Goal: Information Seeking & Learning: Learn about a topic

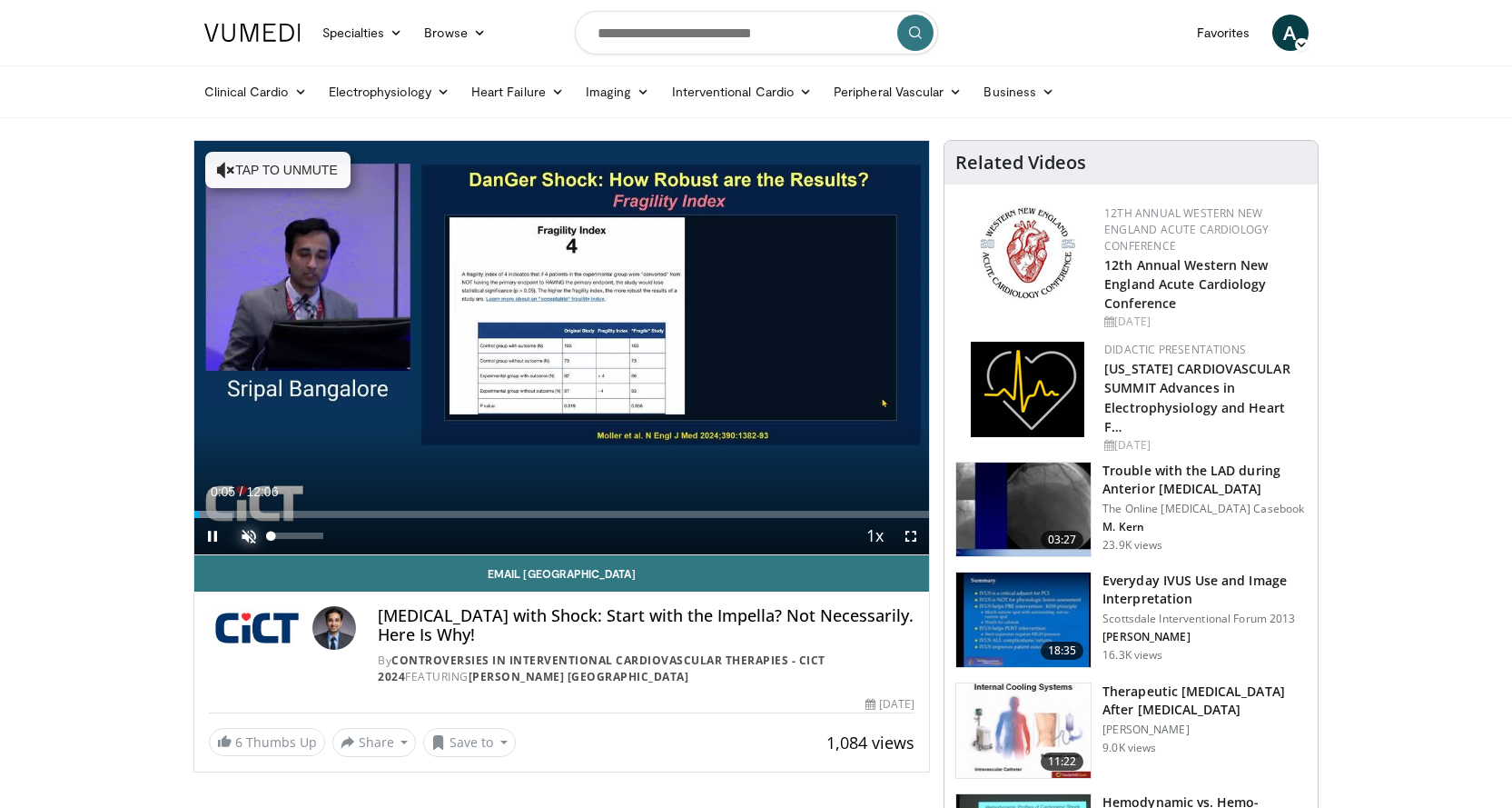
click at [249, 525] on span "Video Player" at bounding box center [249, 536] width 37 height 37
click at [305, 537] on div "Volume Level" at bounding box center [297, 535] width 51 height 6
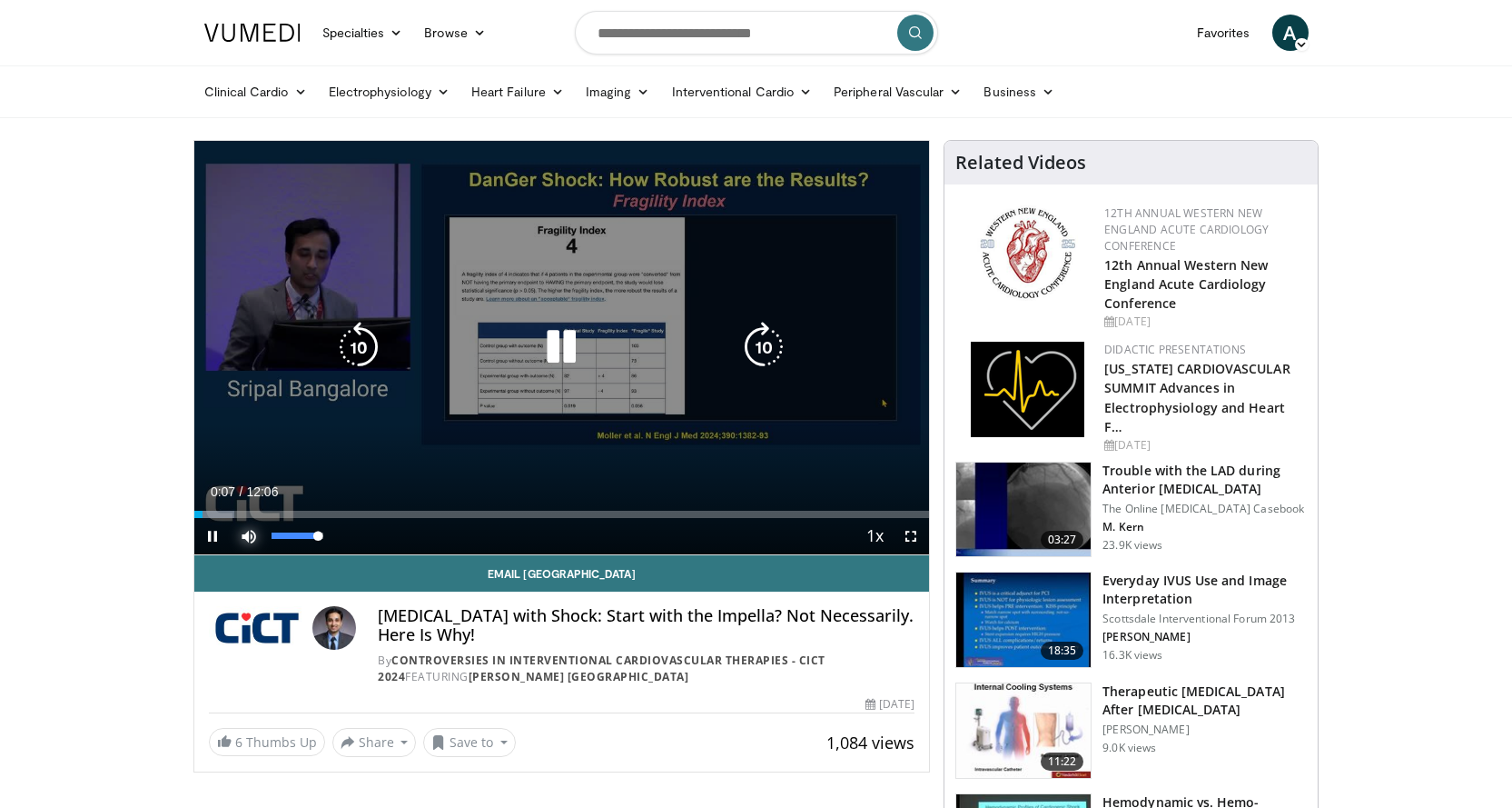
click at [320, 542] on div "91%" at bounding box center [297, 536] width 63 height 37
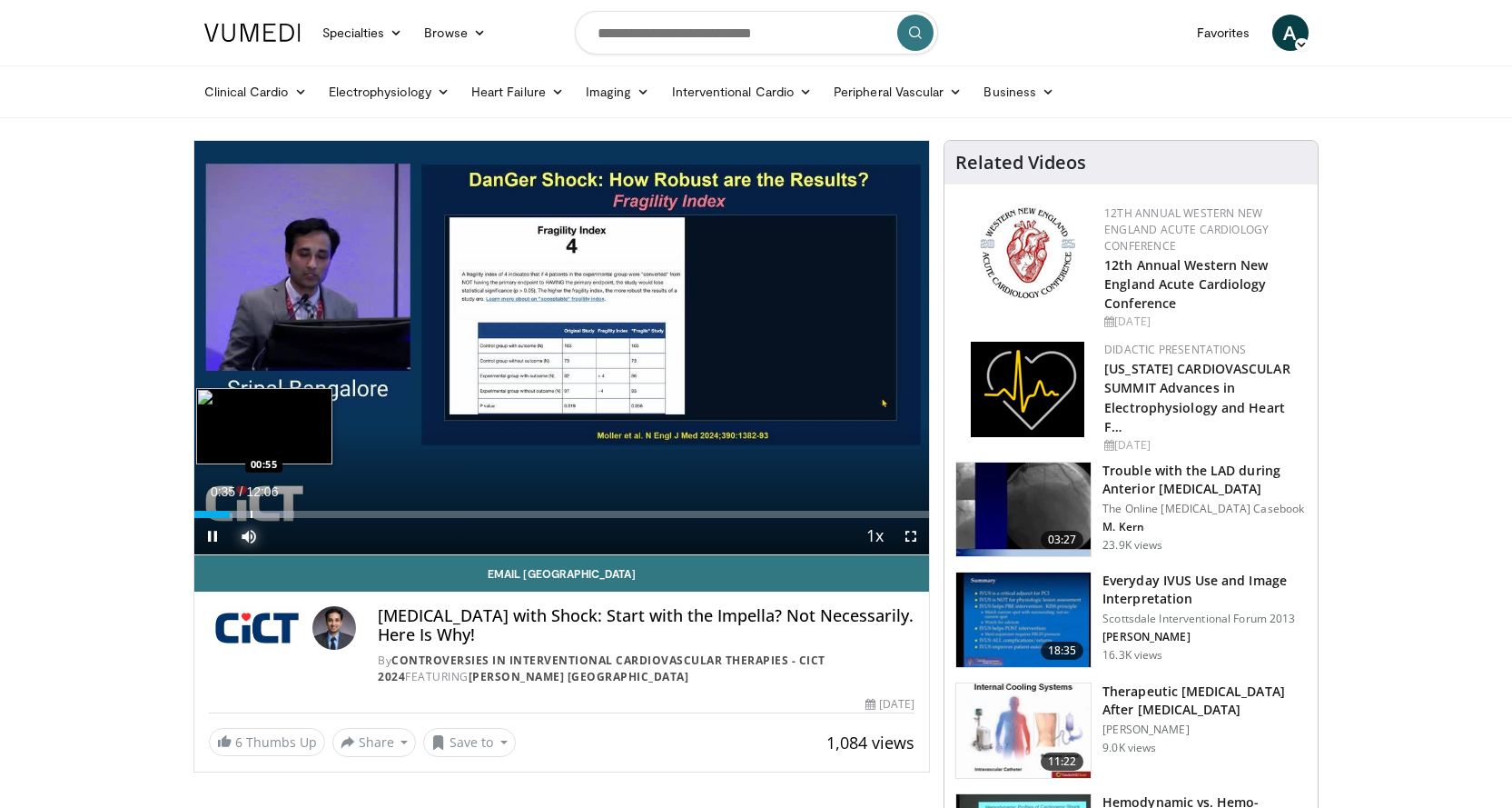
click at [251, 511] on div "Progress Bar" at bounding box center [252, 514] width 2 height 7
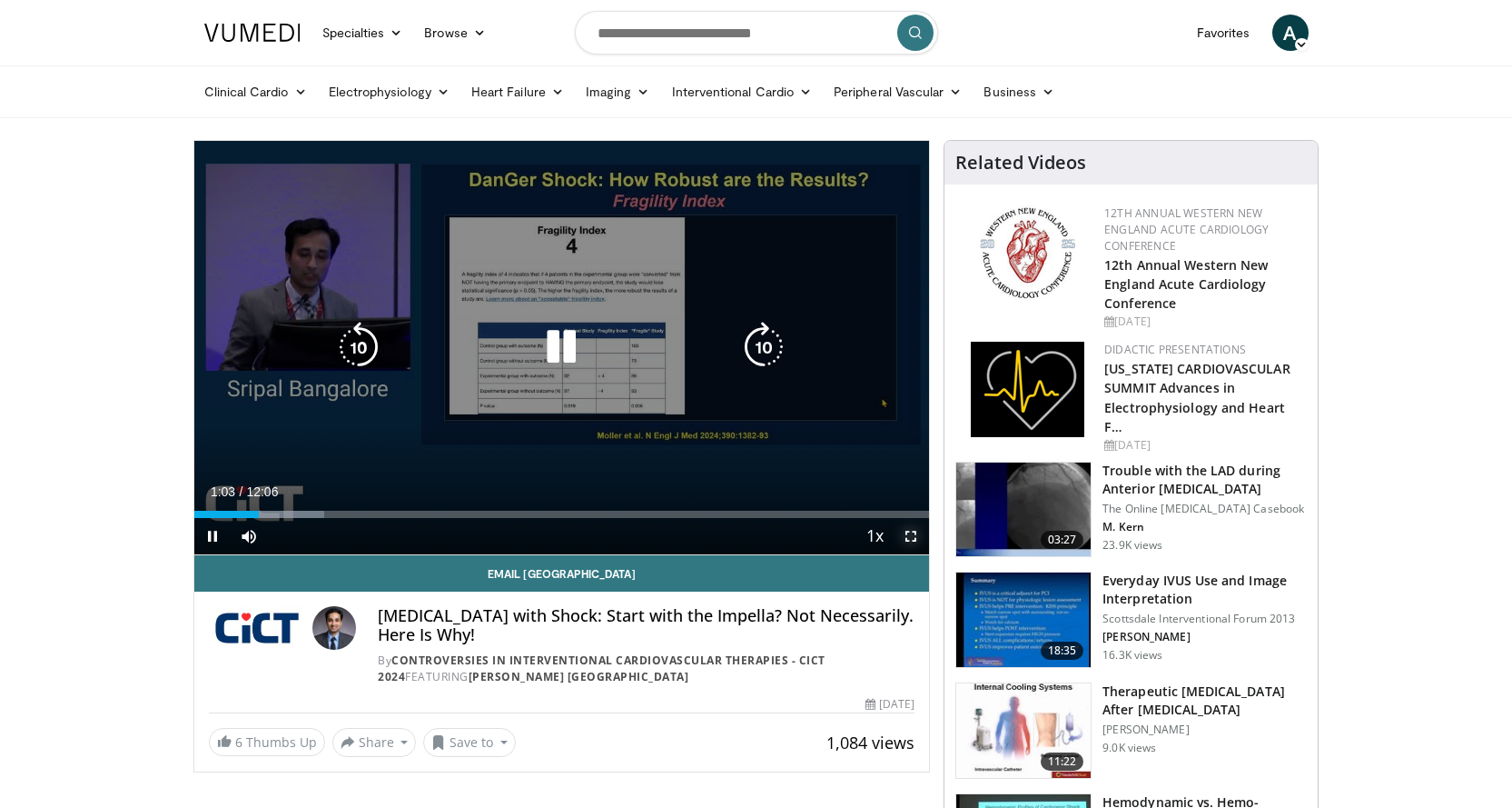
drag, startPoint x: 914, startPoint y: 539, endPoint x: 914, endPoint y: 645, distance: 106.0
click at [914, 537] on span "Video Player" at bounding box center [912, 536] width 37 height 37
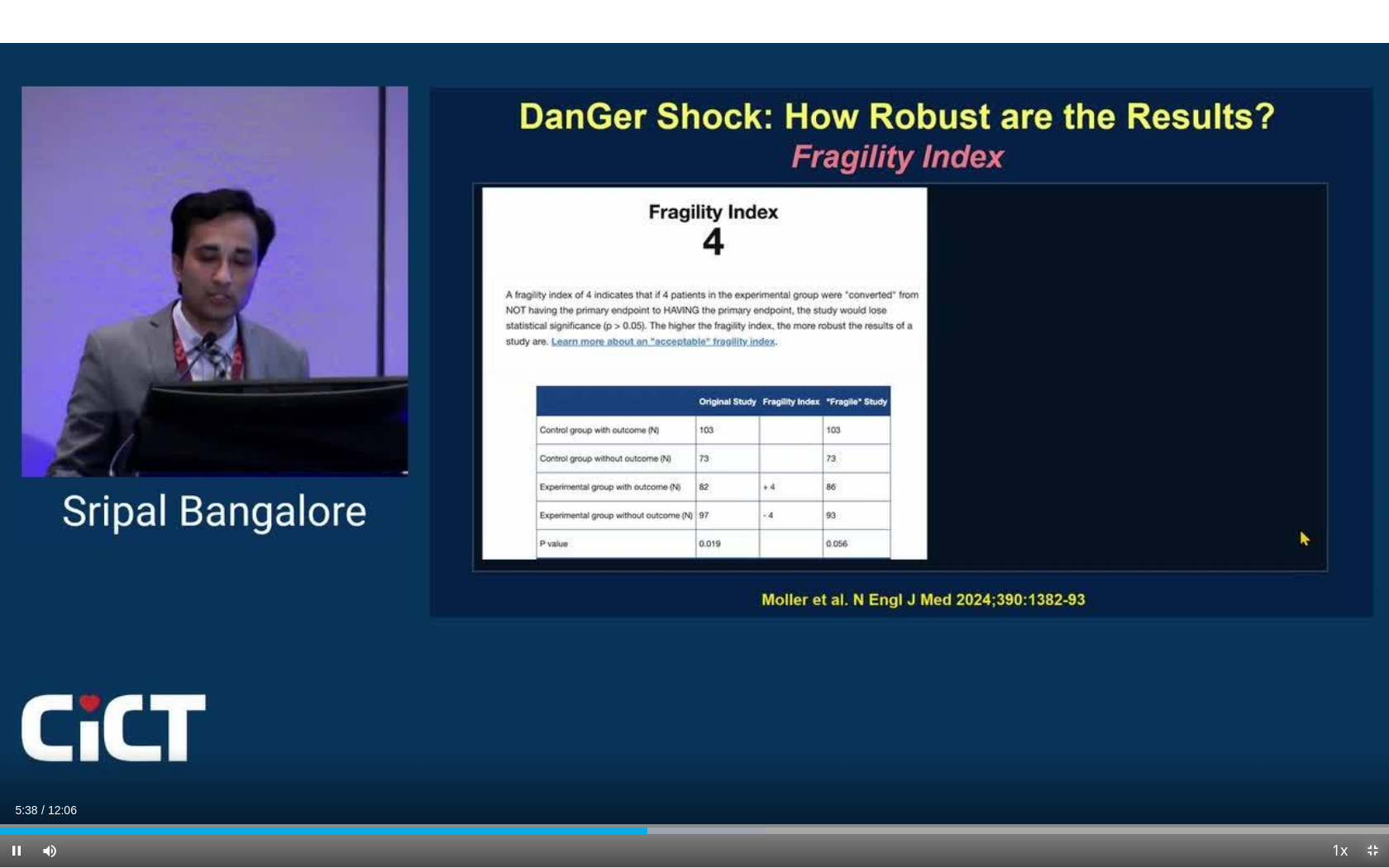
click at [1373, 734] on span "Video Player" at bounding box center [1373, 850] width 33 height 33
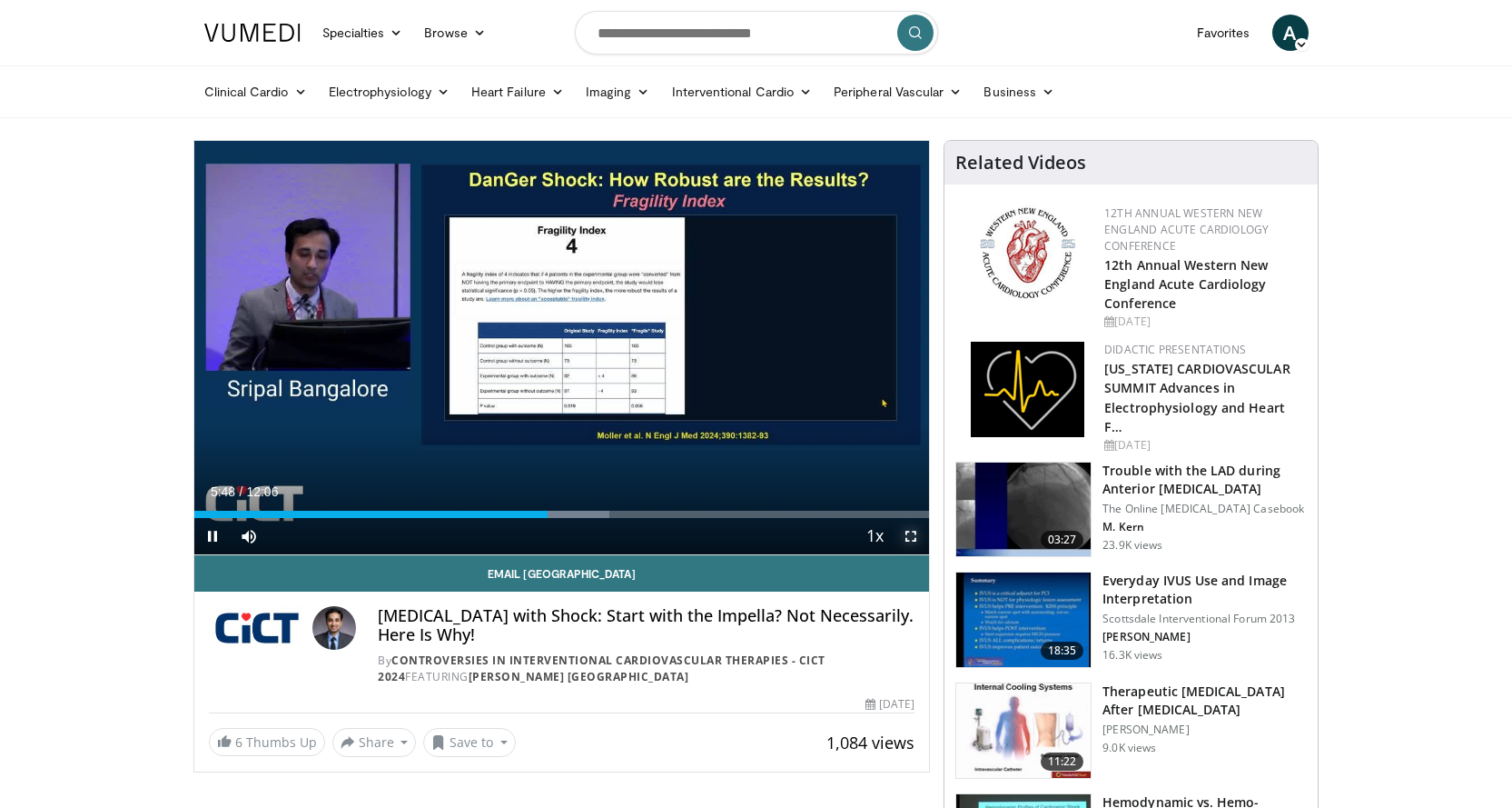
click at [906, 533] on span "Video Player" at bounding box center [912, 536] width 37 height 37
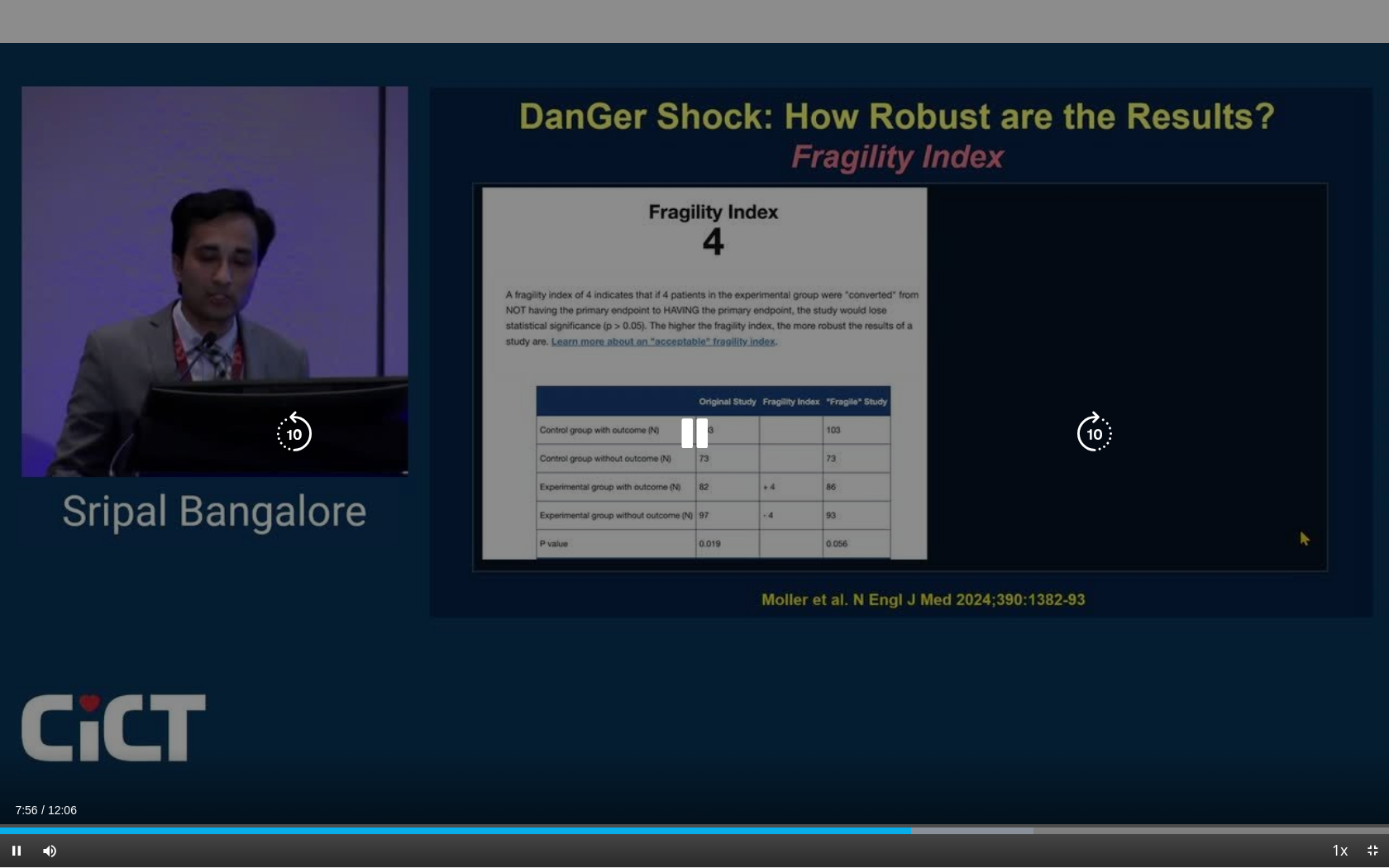
click at [295, 439] on icon "Video Player" at bounding box center [294, 434] width 46 height 46
click at [297, 437] on icon "Video Player" at bounding box center [294, 434] width 46 height 46
click at [297, 436] on icon "Video Player" at bounding box center [294, 434] width 46 height 46
click at [692, 432] on icon "Video Player" at bounding box center [694, 434] width 46 height 46
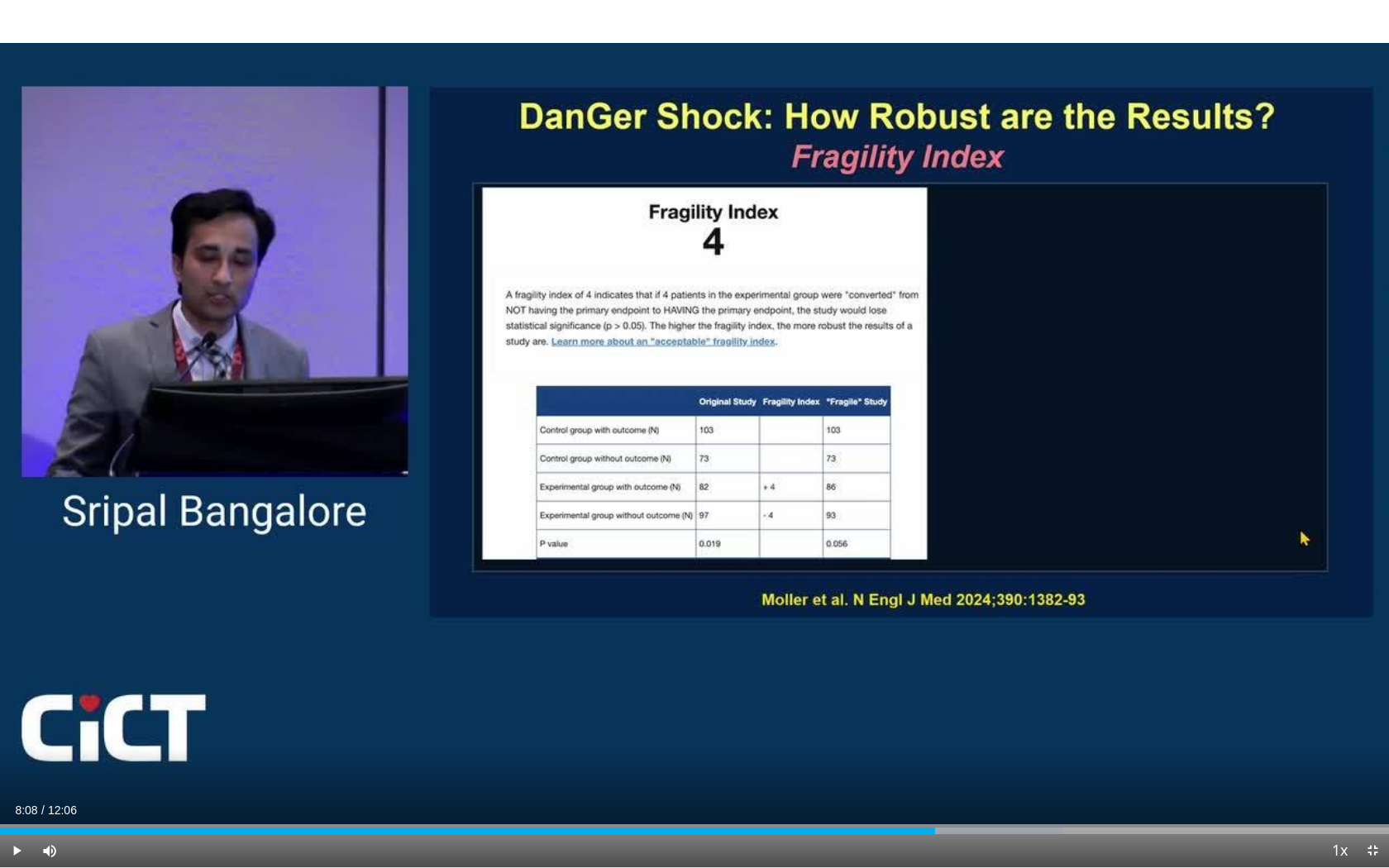
click at [692, 432] on div "10 seconds Tap to unmute" at bounding box center [694, 434] width 1389 height 867
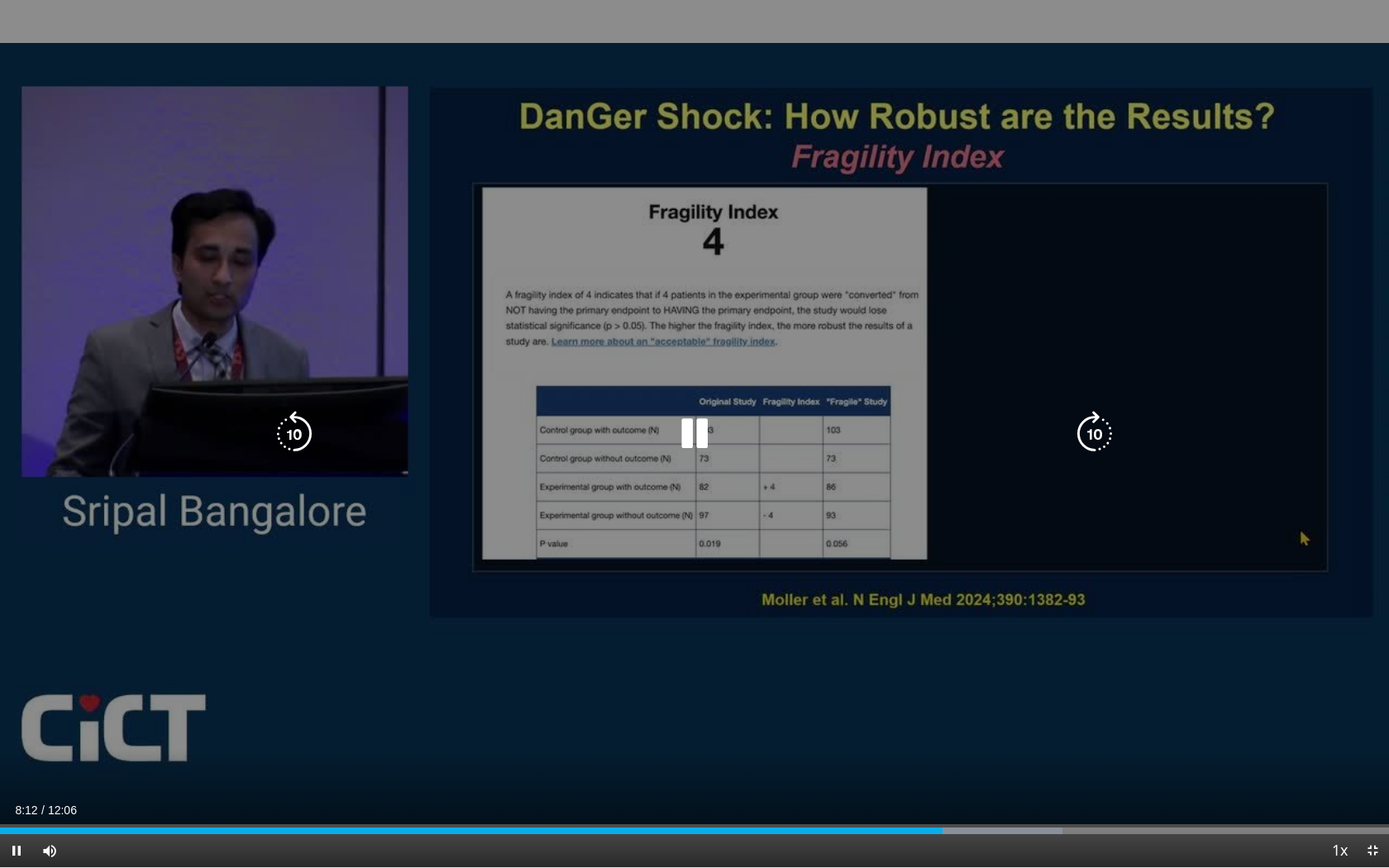
click at [1083, 429] on icon "Video Player" at bounding box center [1094, 434] width 46 height 46
click at [1084, 429] on icon "Video Player" at bounding box center [1094, 434] width 46 height 46
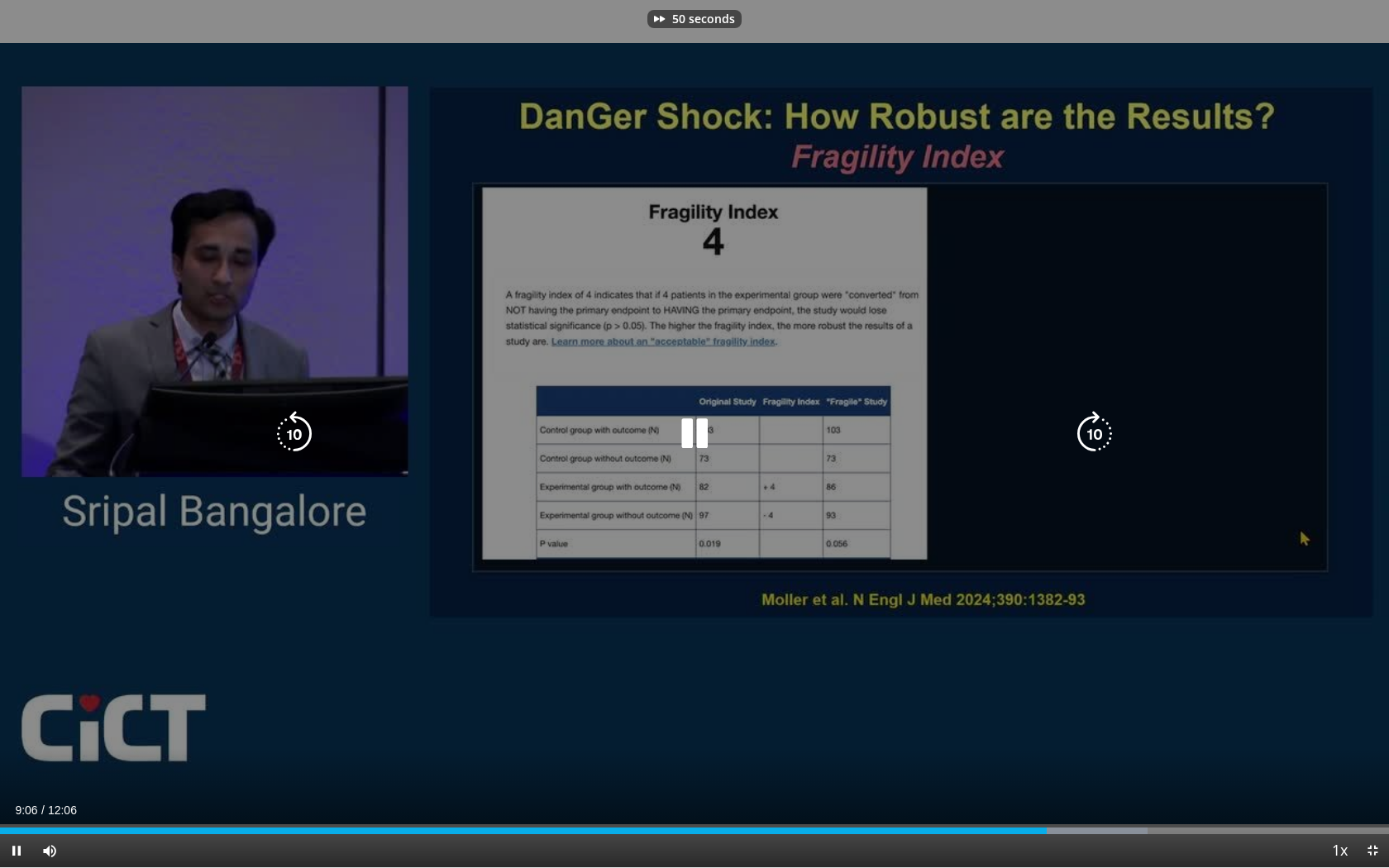
click at [1084, 429] on icon "Video Player" at bounding box center [1094, 434] width 46 height 46
click at [1091, 434] on icon "Video Player" at bounding box center [1094, 434] width 46 height 46
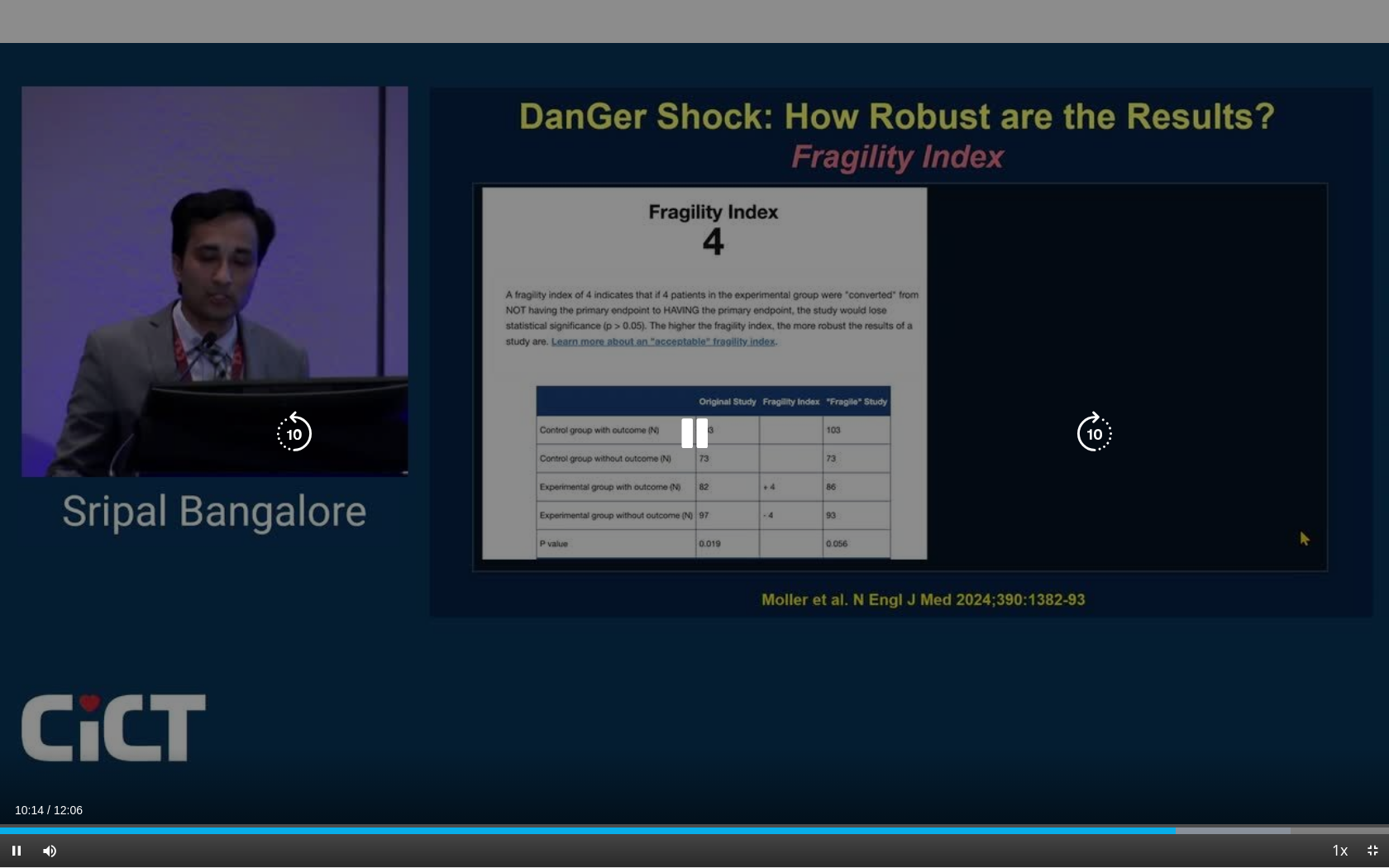
click at [1094, 434] on icon "Video Player" at bounding box center [1094, 434] width 46 height 46
click at [1100, 431] on icon "Video Player" at bounding box center [1094, 434] width 46 height 46
click at [1096, 430] on icon "Video Player" at bounding box center [1094, 434] width 46 height 46
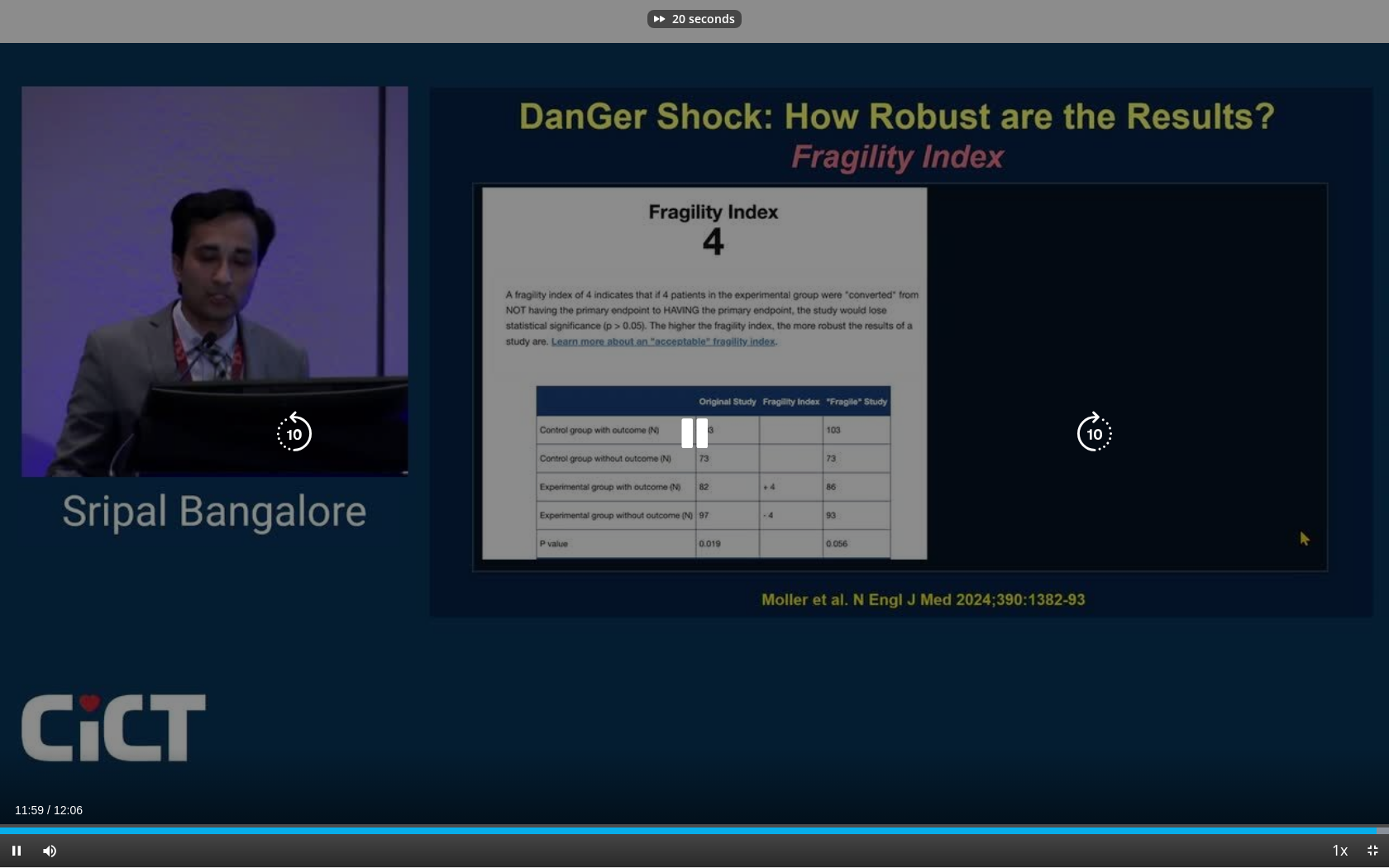
click at [1096, 430] on icon "Video Player" at bounding box center [1094, 434] width 46 height 46
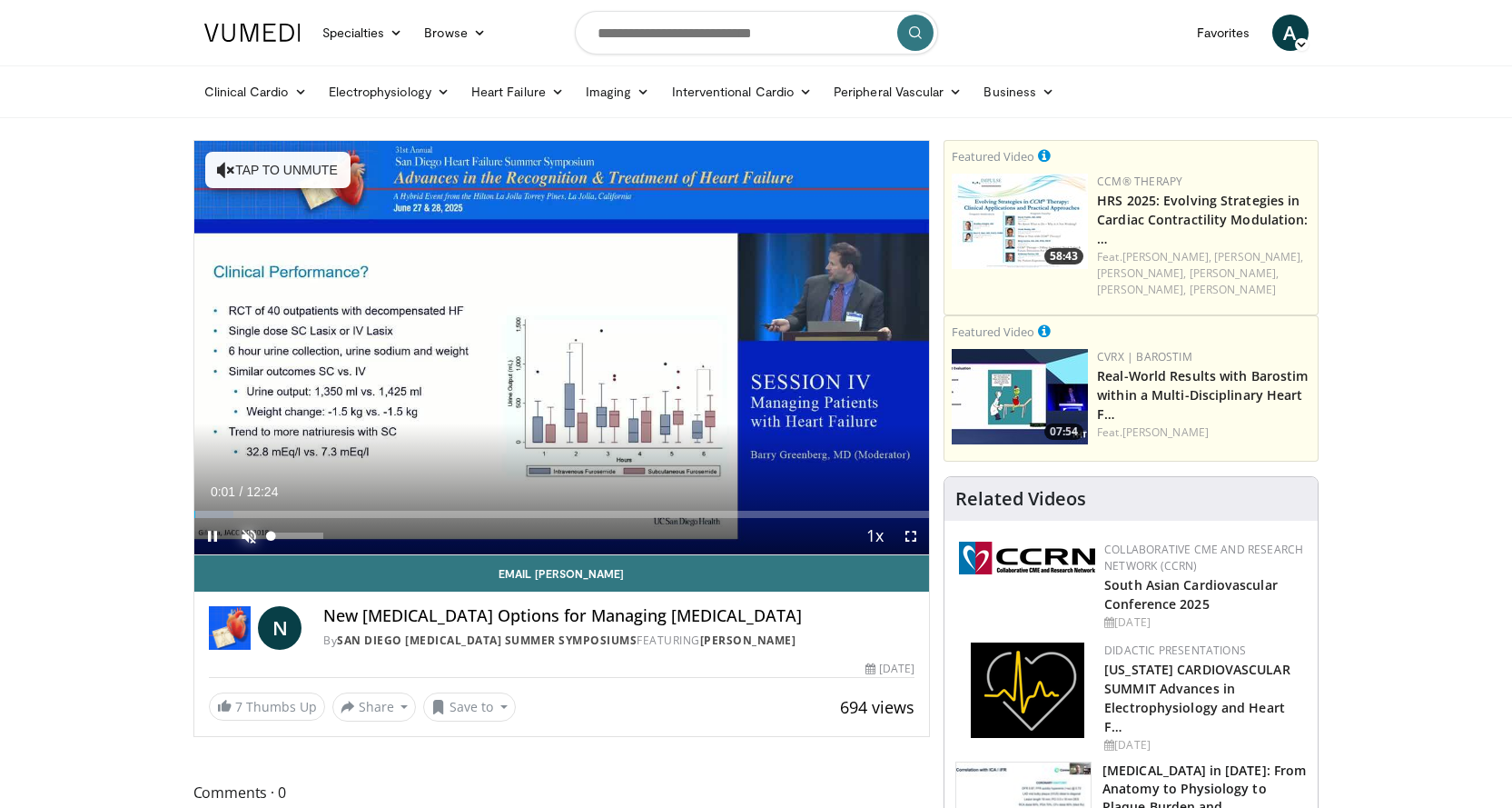
click at [250, 533] on span "Video Player" at bounding box center [249, 536] width 37 height 37
click at [290, 537] on div "35%" at bounding box center [297, 535] width 51 height 6
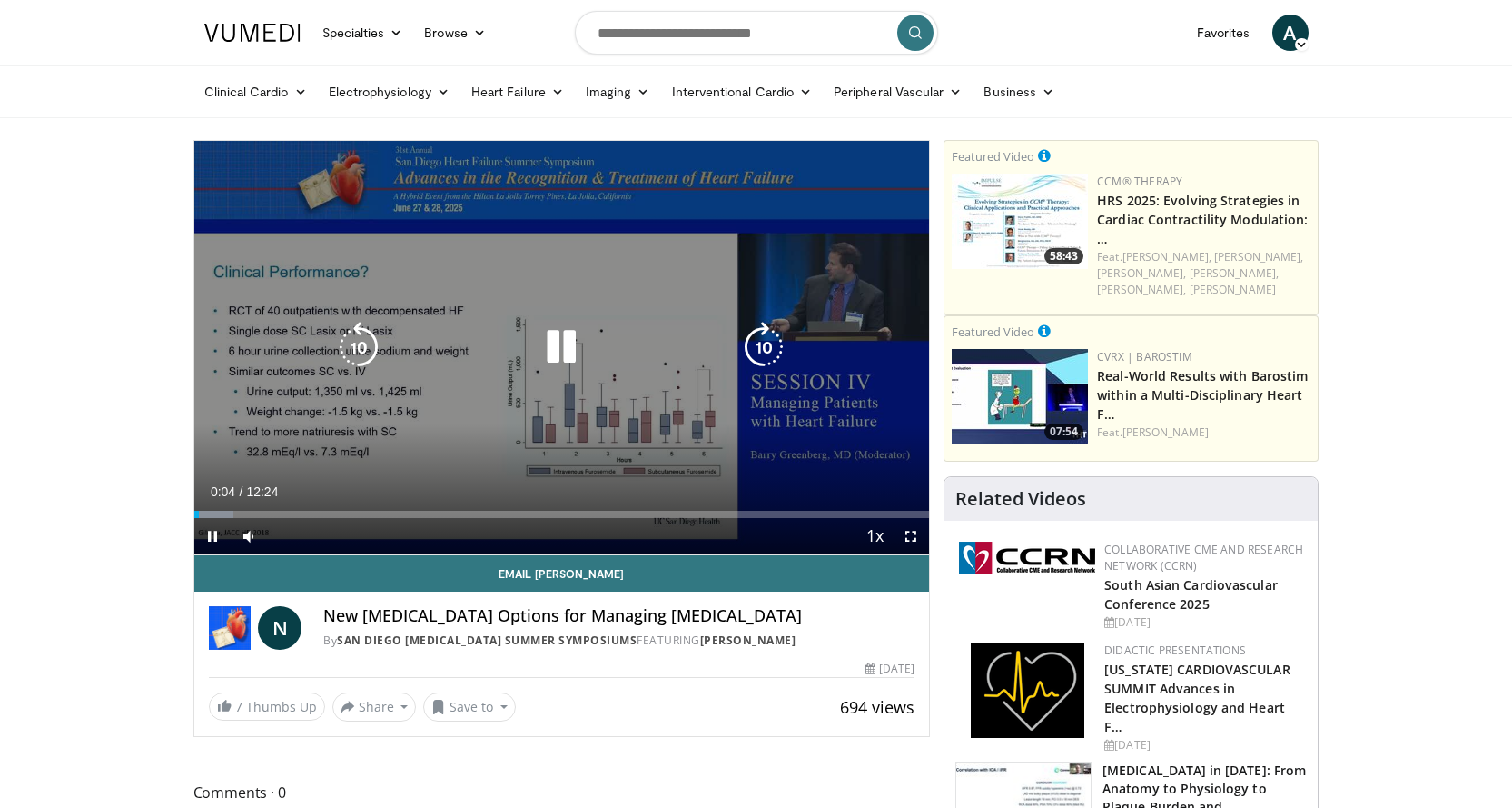
click at [768, 331] on icon "Video Player" at bounding box center [763, 346] width 50 height 50
click at [773, 346] on icon "Video Player" at bounding box center [763, 346] width 50 height 50
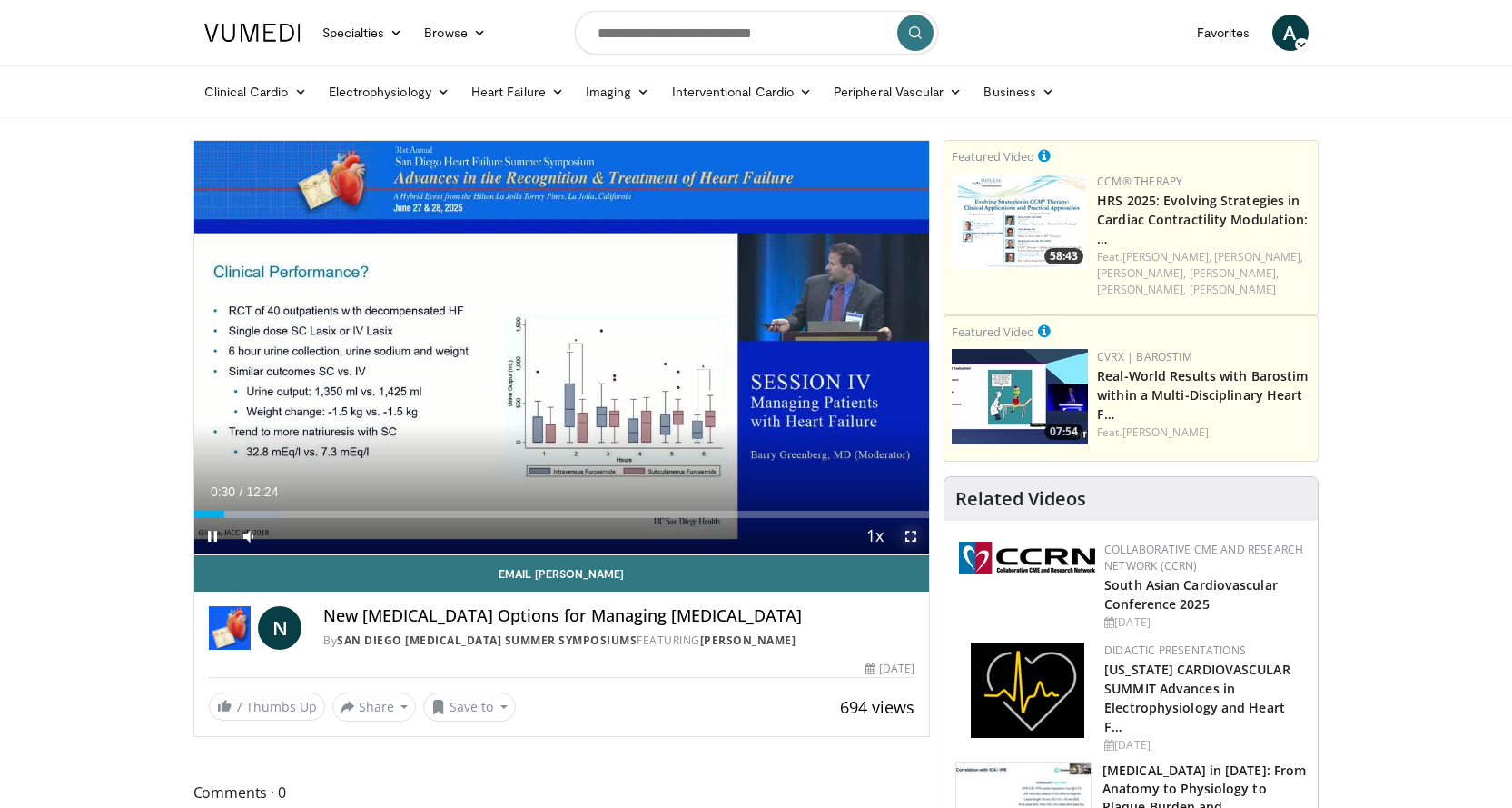
click at [906, 540] on span "Video Player" at bounding box center [912, 536] width 37 height 37
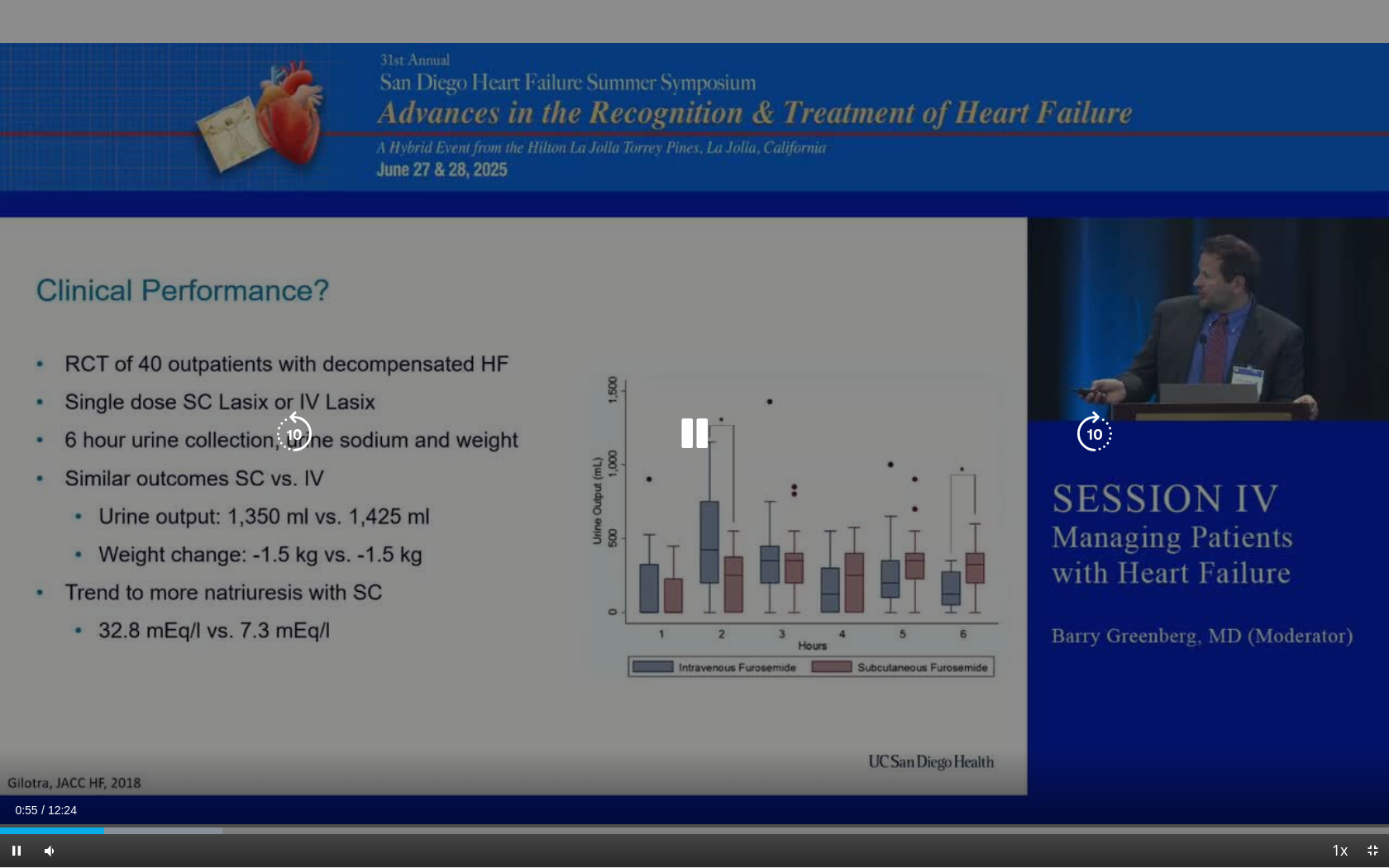
click at [1088, 434] on icon "Video Player" at bounding box center [1094, 434] width 46 height 46
click at [289, 429] on icon "Video Player" at bounding box center [294, 434] width 46 height 46
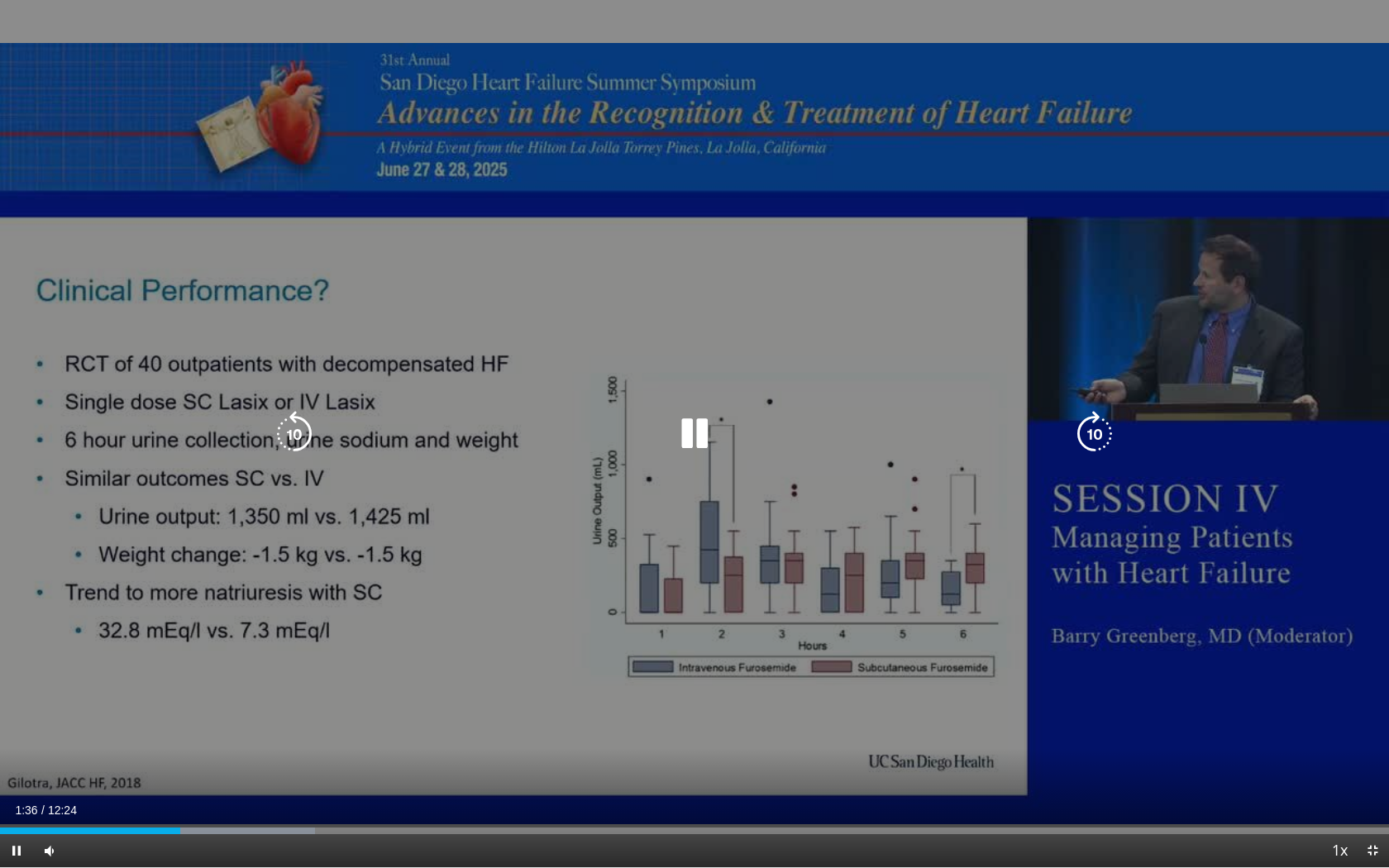
click at [1092, 421] on icon "Video Player" at bounding box center [1094, 434] width 46 height 46
click at [1092, 420] on icon "Video Player" at bounding box center [1094, 434] width 46 height 46
click at [1091, 434] on icon "Video Player" at bounding box center [1094, 434] width 46 height 46
click at [288, 429] on icon "Video Player" at bounding box center [294, 434] width 46 height 46
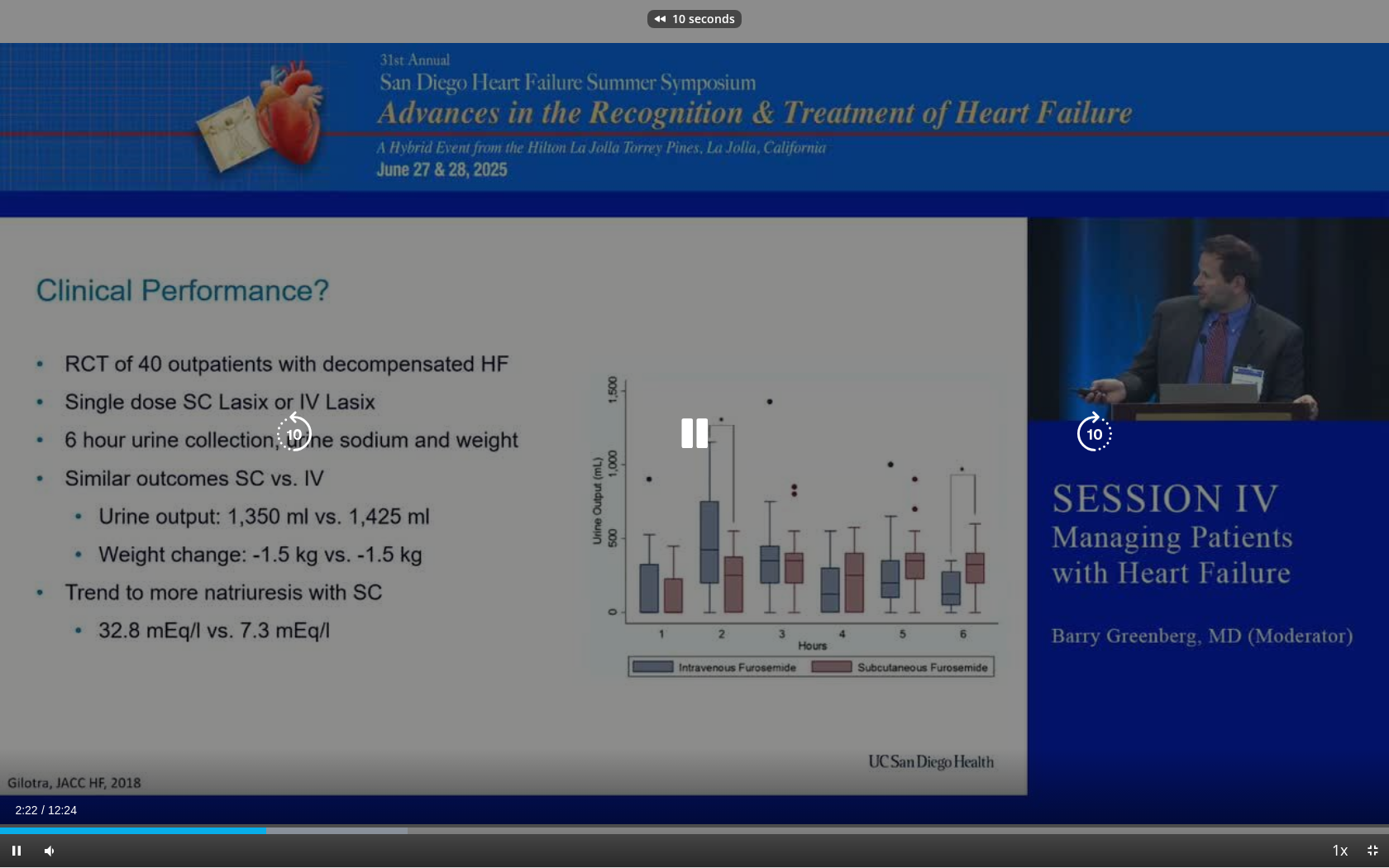
click at [288, 429] on icon "Video Player" at bounding box center [294, 434] width 46 height 46
click at [1096, 438] on icon "Video Player" at bounding box center [1094, 434] width 46 height 46
click at [296, 434] on icon "Video Player" at bounding box center [294, 434] width 46 height 46
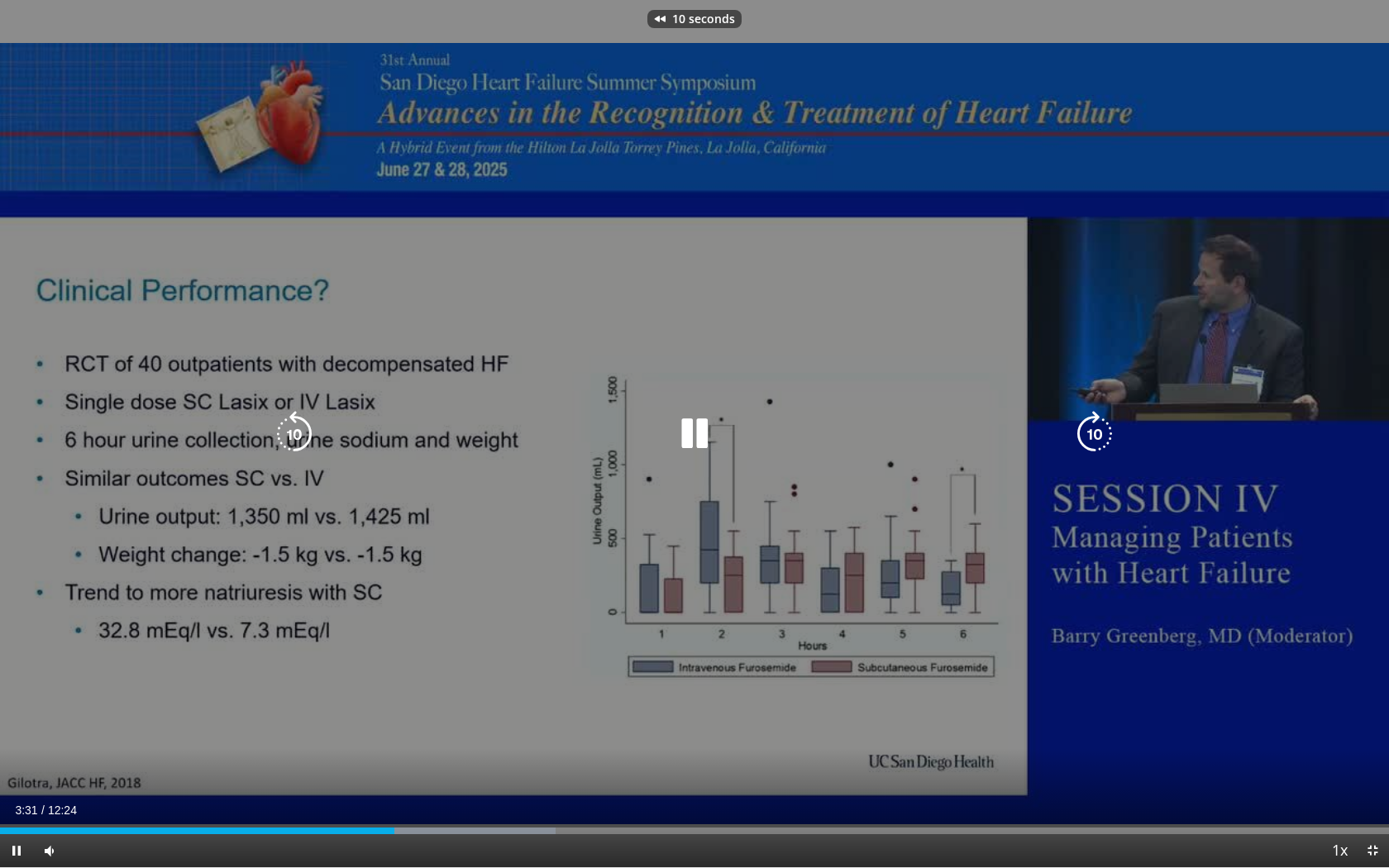
click at [296, 434] on icon "Video Player" at bounding box center [294, 434] width 46 height 46
click at [1102, 434] on icon "Video Player" at bounding box center [1094, 434] width 46 height 46
click at [1093, 434] on icon "Video Player" at bounding box center [1094, 434] width 46 height 46
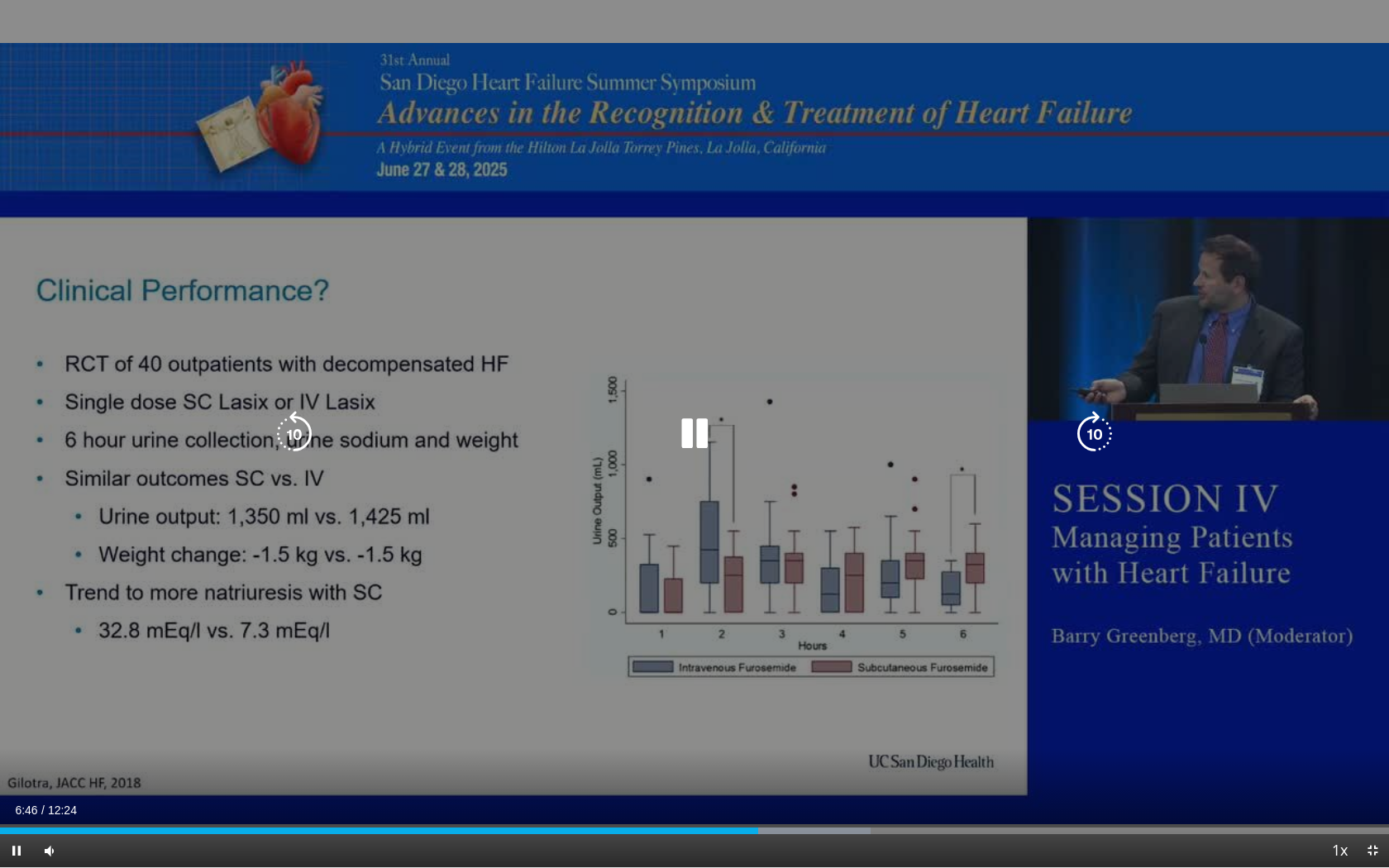
click at [1102, 429] on icon "Video Player" at bounding box center [1094, 434] width 46 height 46
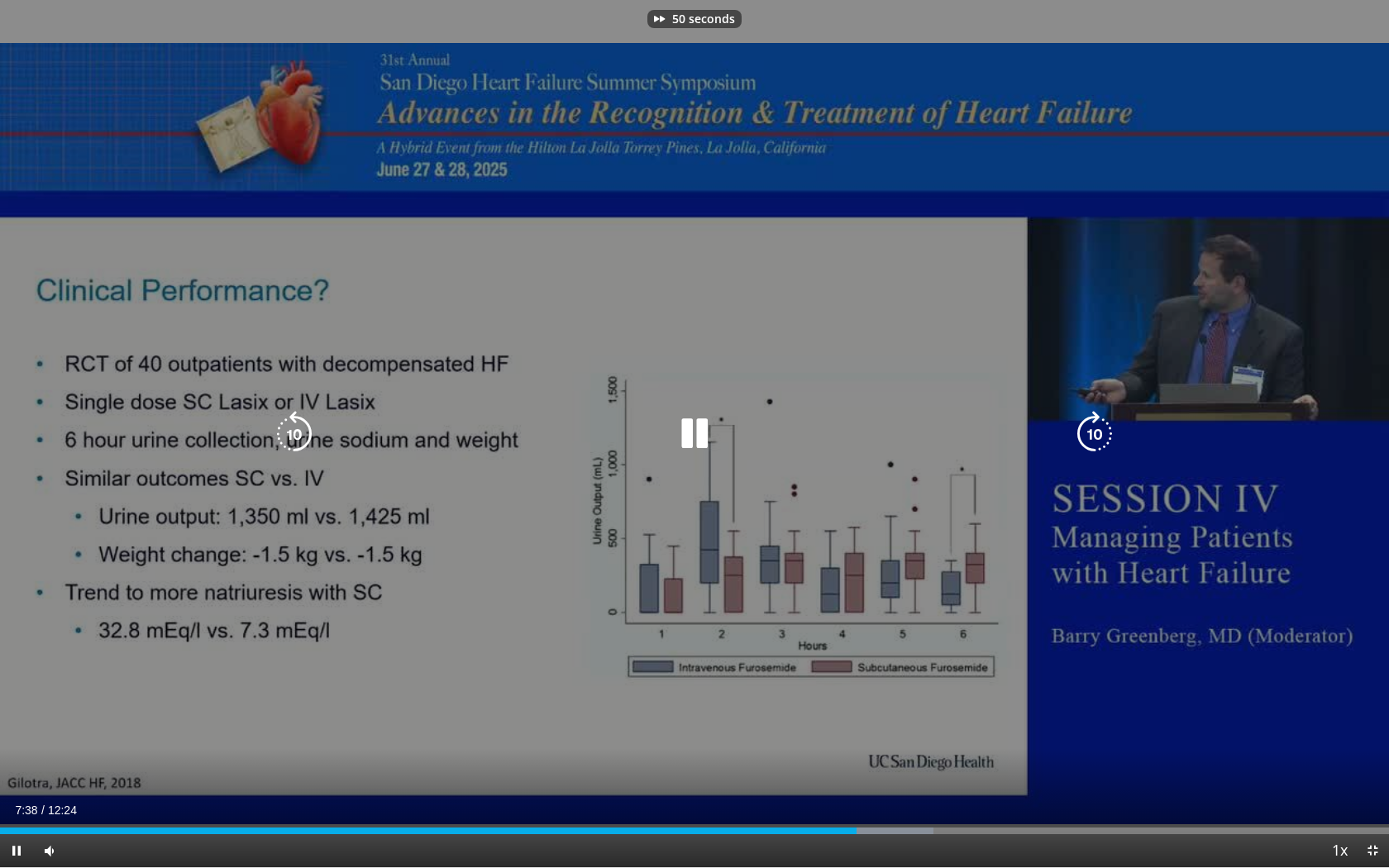
click at [1102, 429] on icon "Video Player" at bounding box center [1094, 434] width 46 height 46
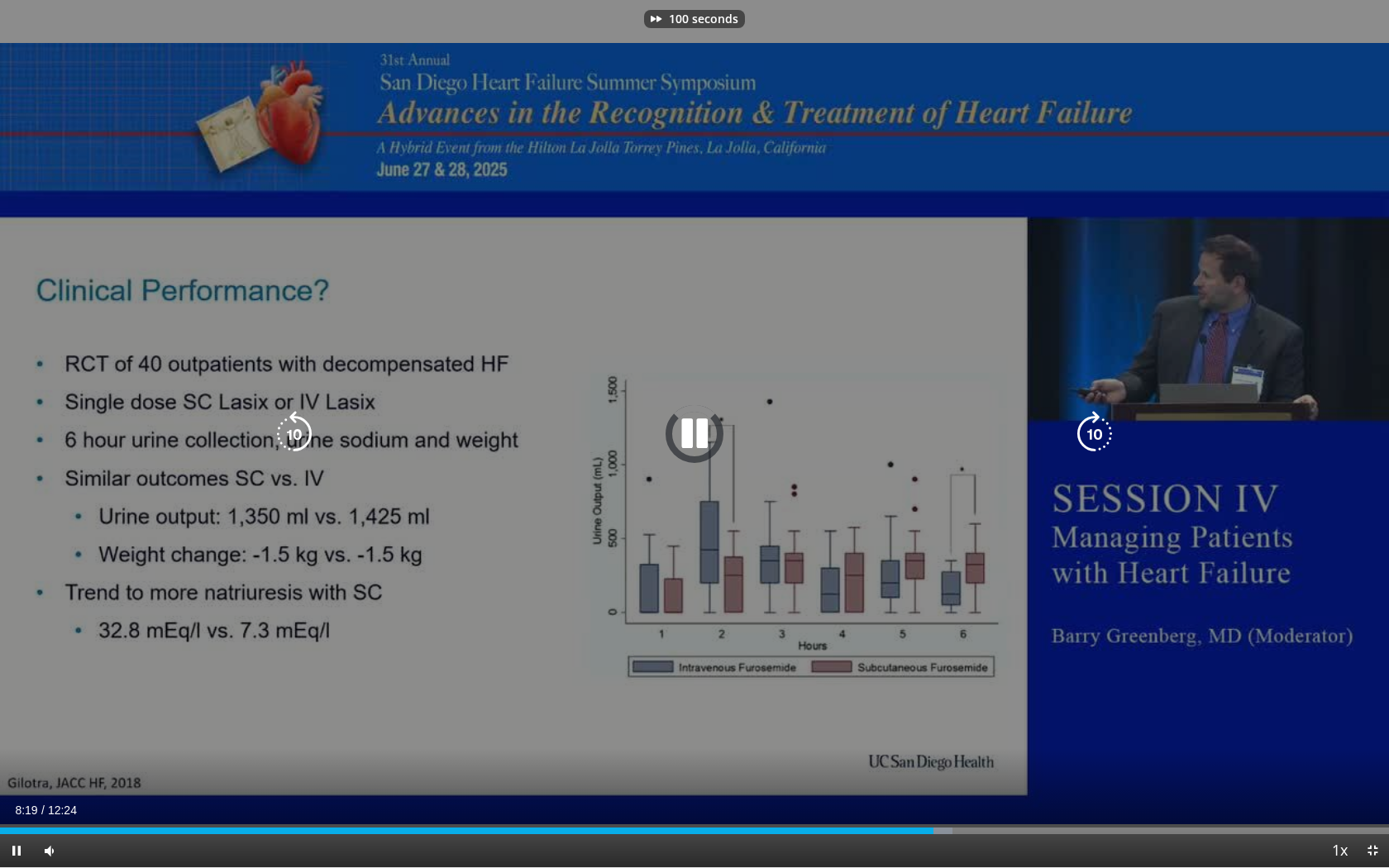
click at [1102, 429] on icon "Video Player" at bounding box center [1094, 434] width 46 height 46
click at [1100, 432] on icon "Video Player" at bounding box center [1094, 434] width 46 height 46
click at [691, 58] on div "20 seconds Tap to unmute" at bounding box center [694, 434] width 1389 height 867
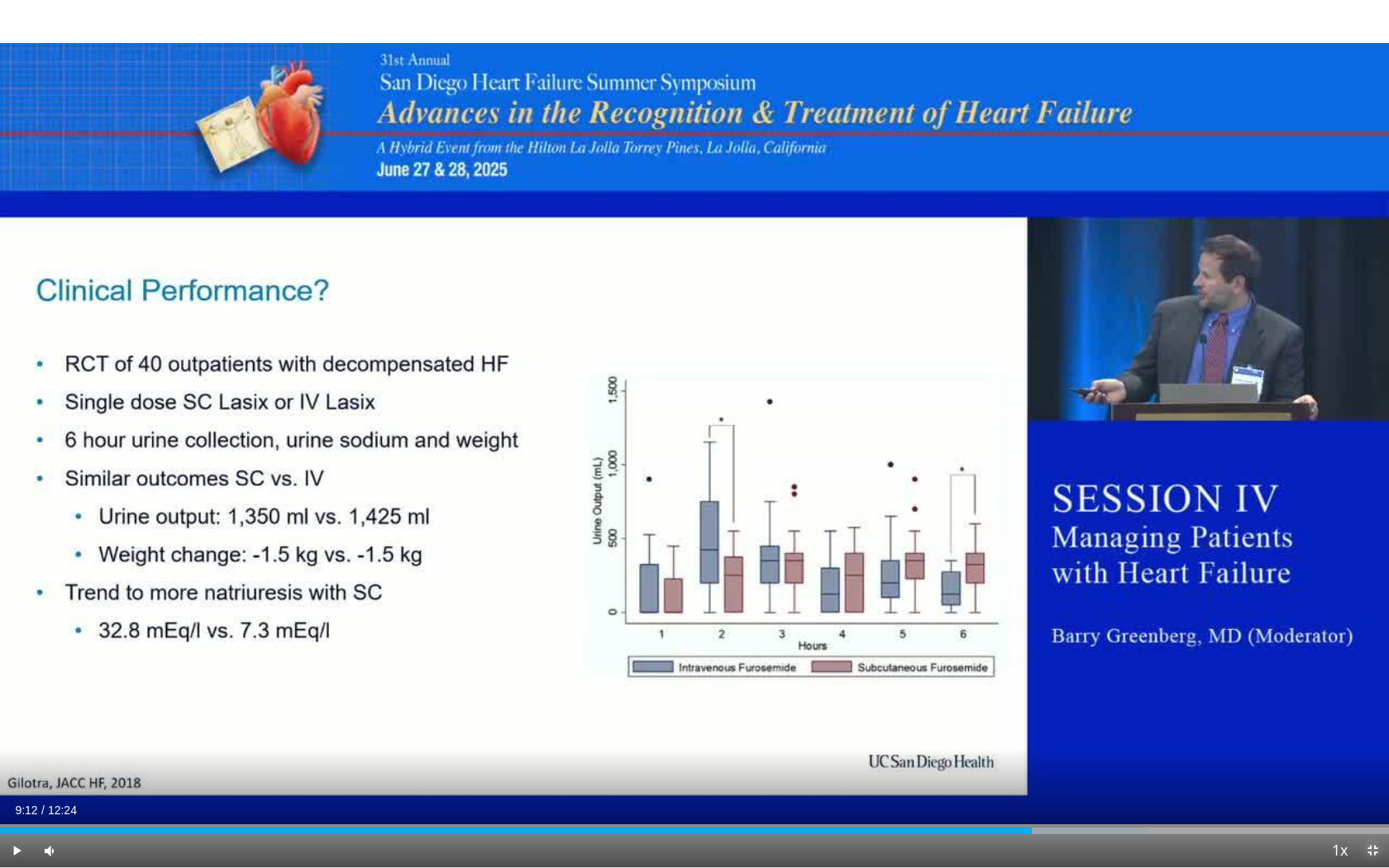
click at [1367, 734] on span "Video Player" at bounding box center [1373, 850] width 33 height 33
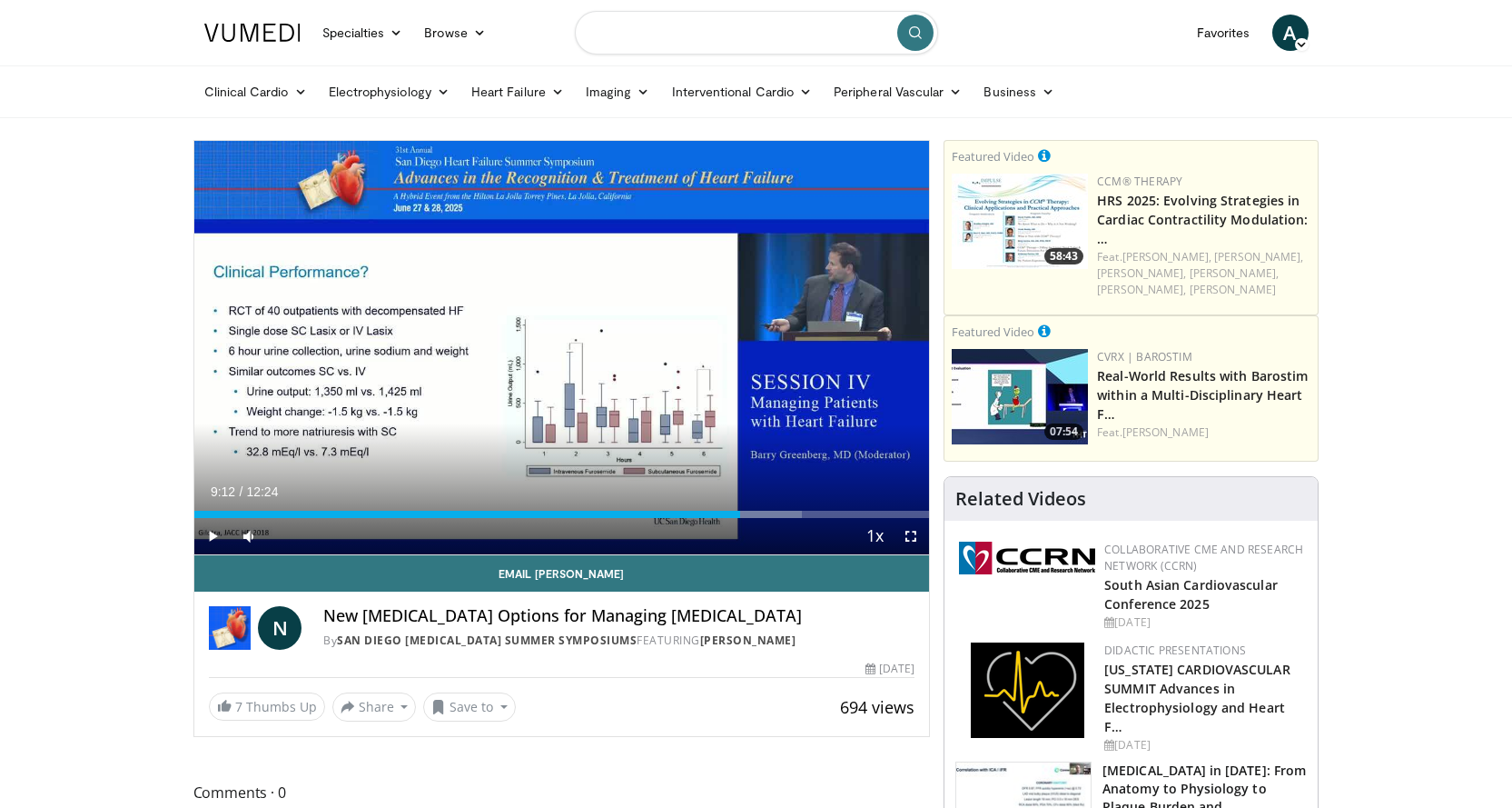
click at [725, 42] on input "Search topics, interventions" at bounding box center [756, 32] width 364 height 43
type input "*********"
